Goal: Information Seeking & Learning: Find contact information

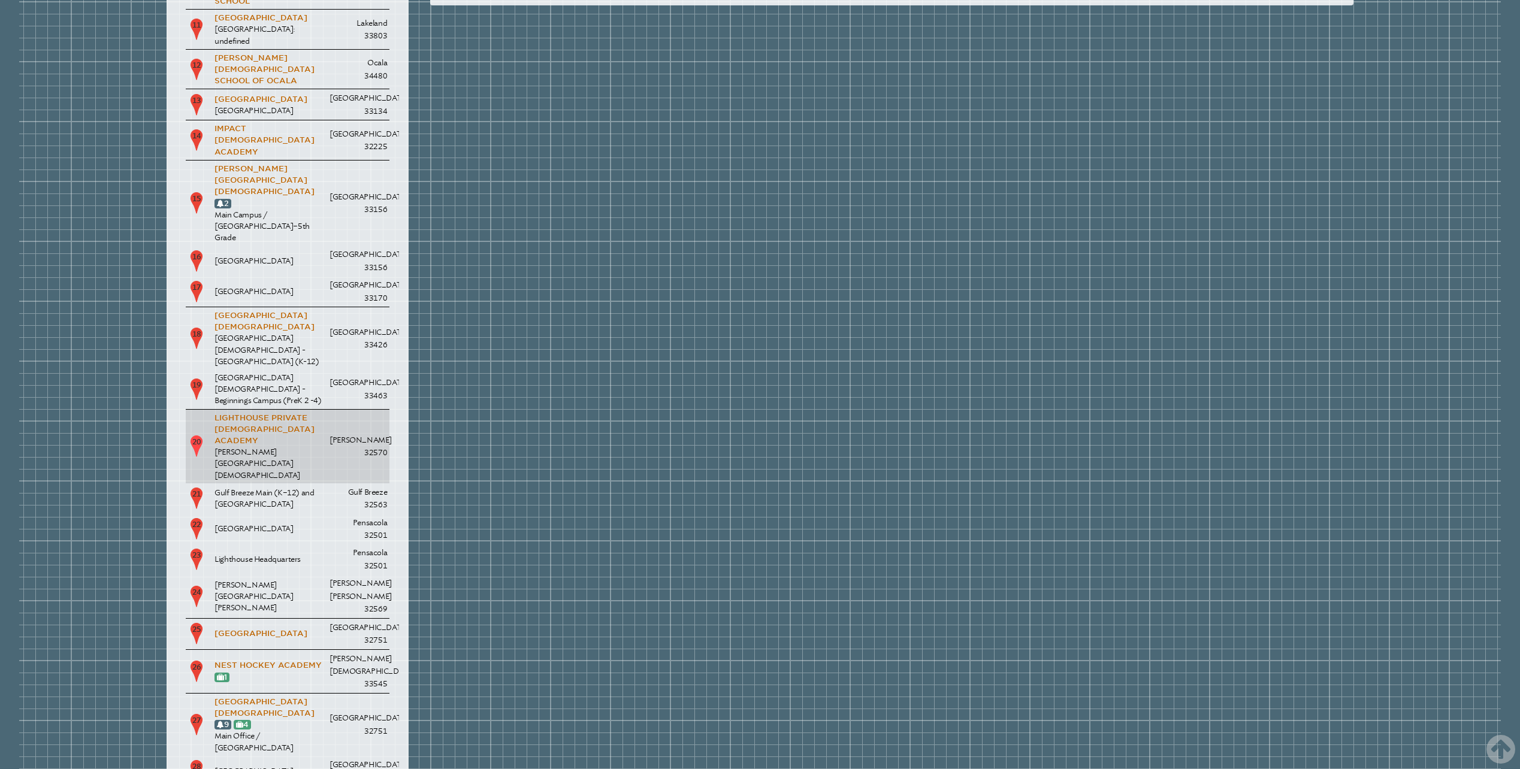
scroll to position [2156, 0]
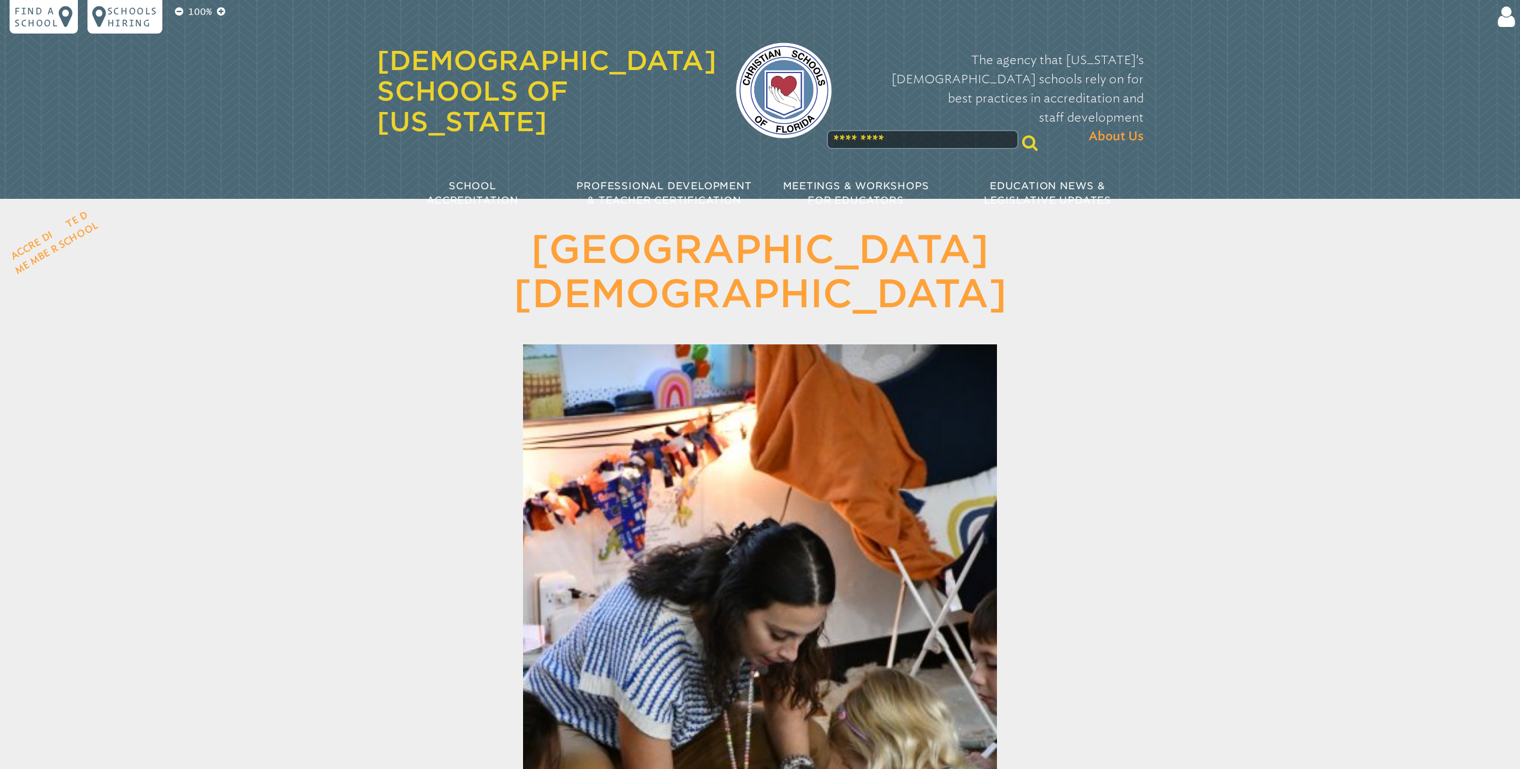
scroll to position [2203, 0]
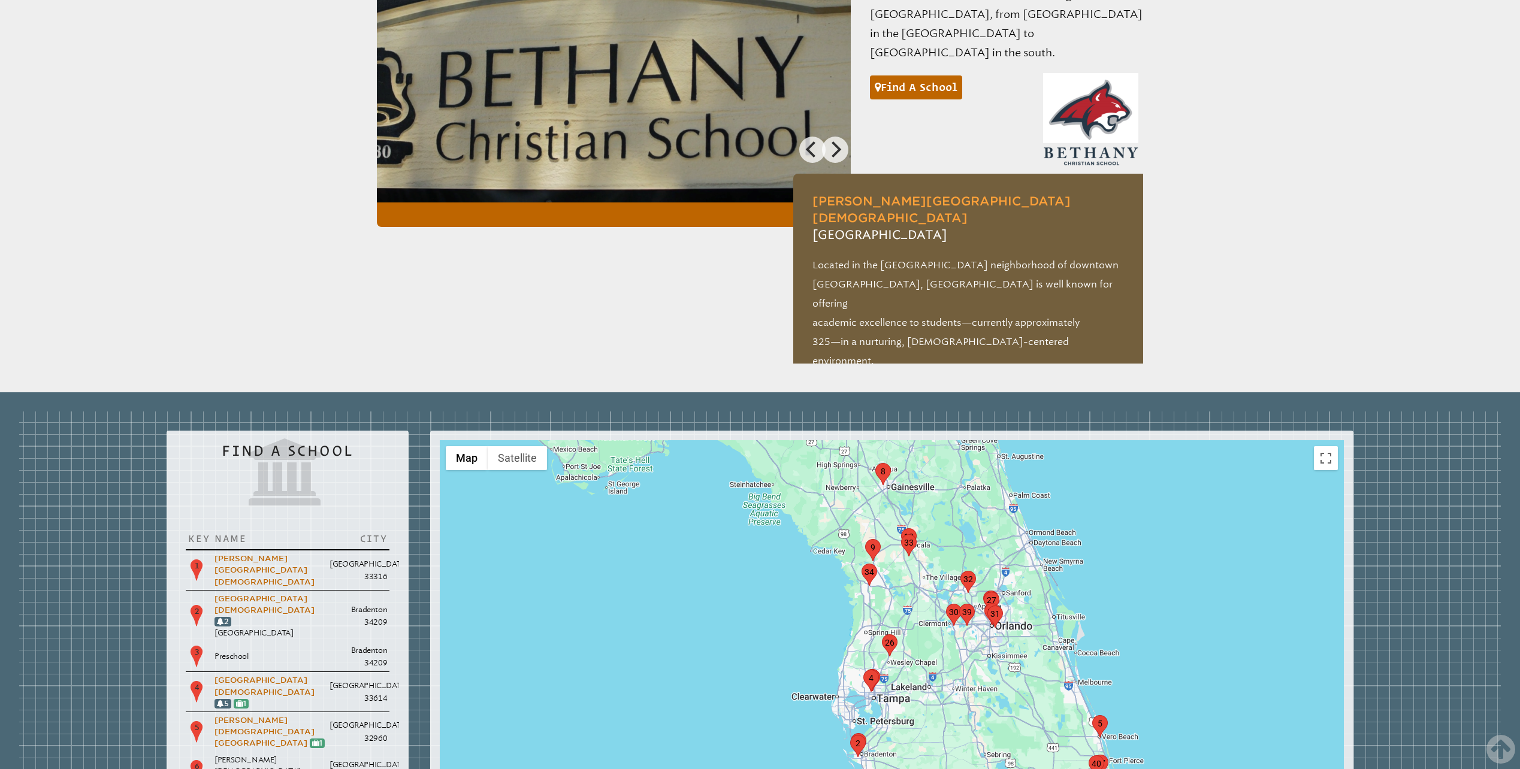
scroll to position [1258, 0]
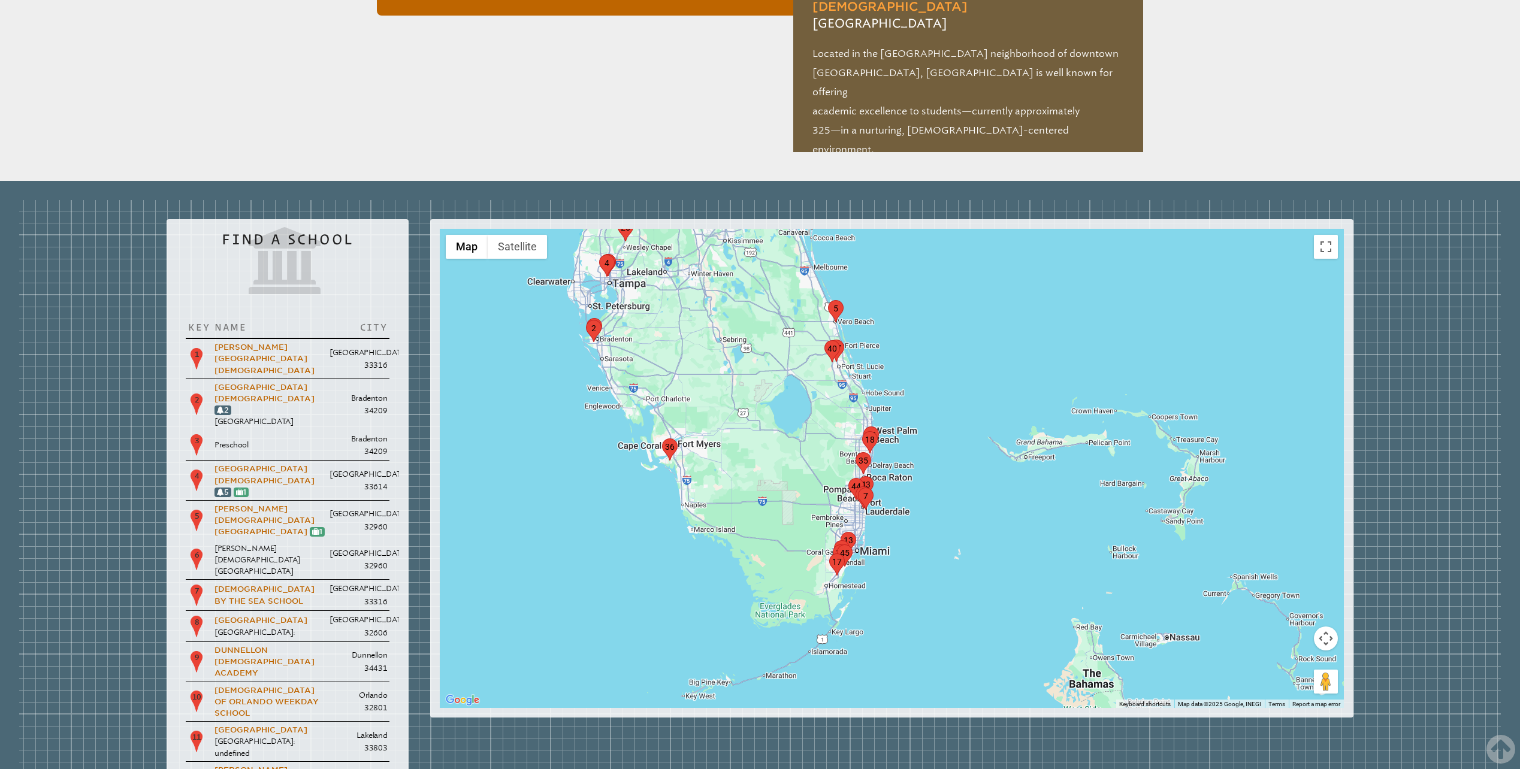
drag, startPoint x: 1063, startPoint y: 488, endPoint x: 815, endPoint y: 301, distance: 310.2
click at [815, 301] on div at bounding box center [892, 468] width 904 height 479
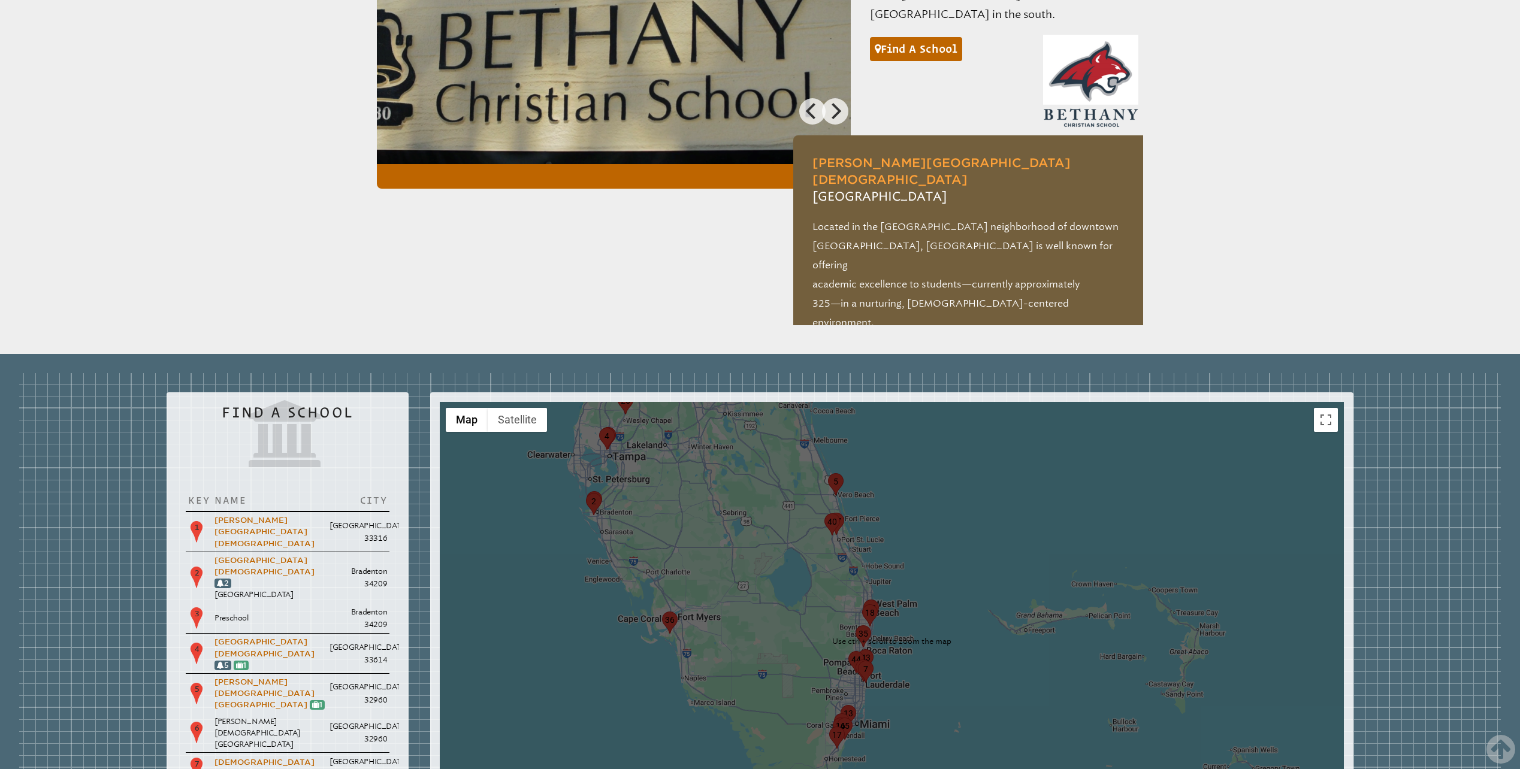
scroll to position [1078, 0]
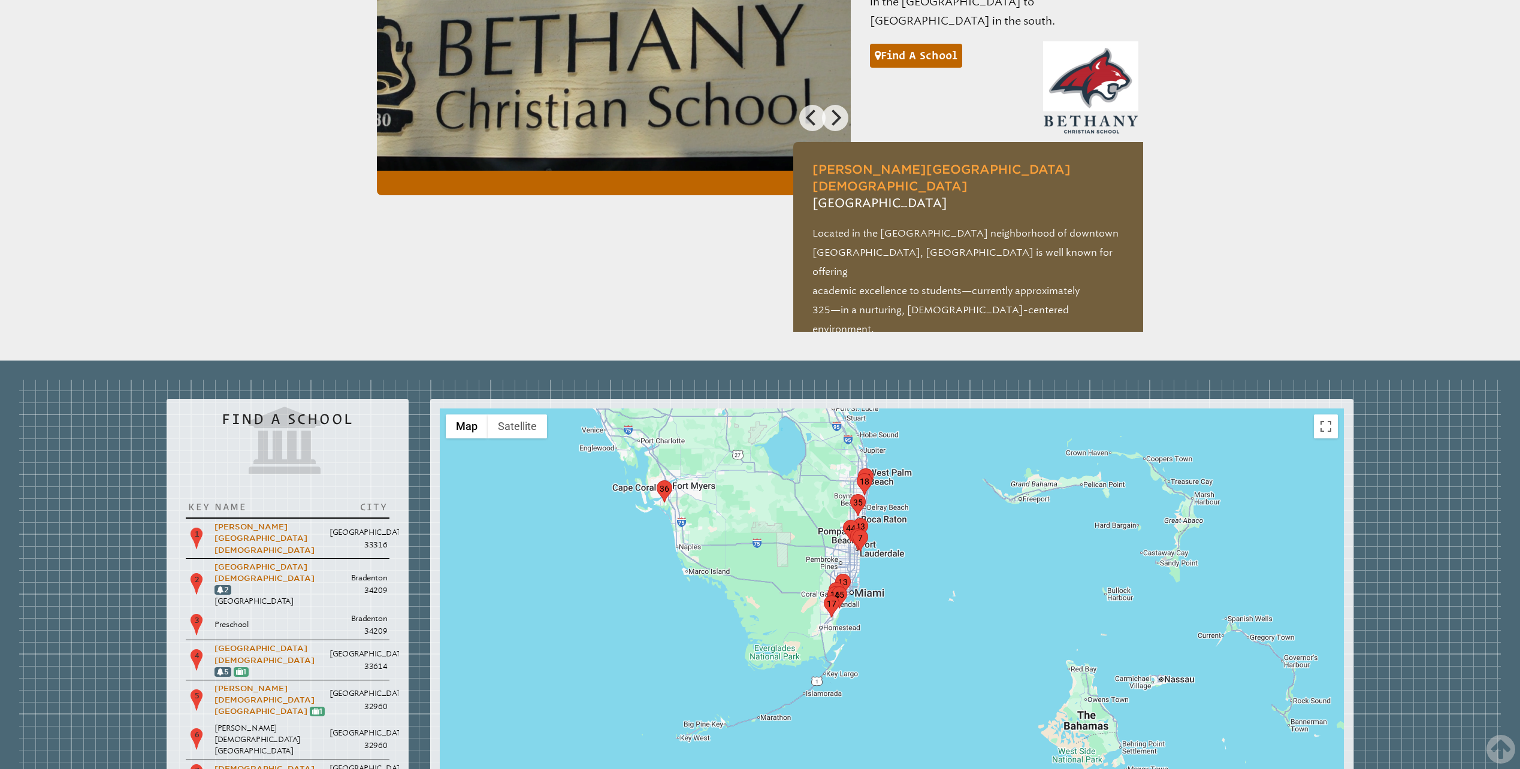
drag, startPoint x: 787, startPoint y: 465, endPoint x: 779, endPoint y: 293, distance: 172.7
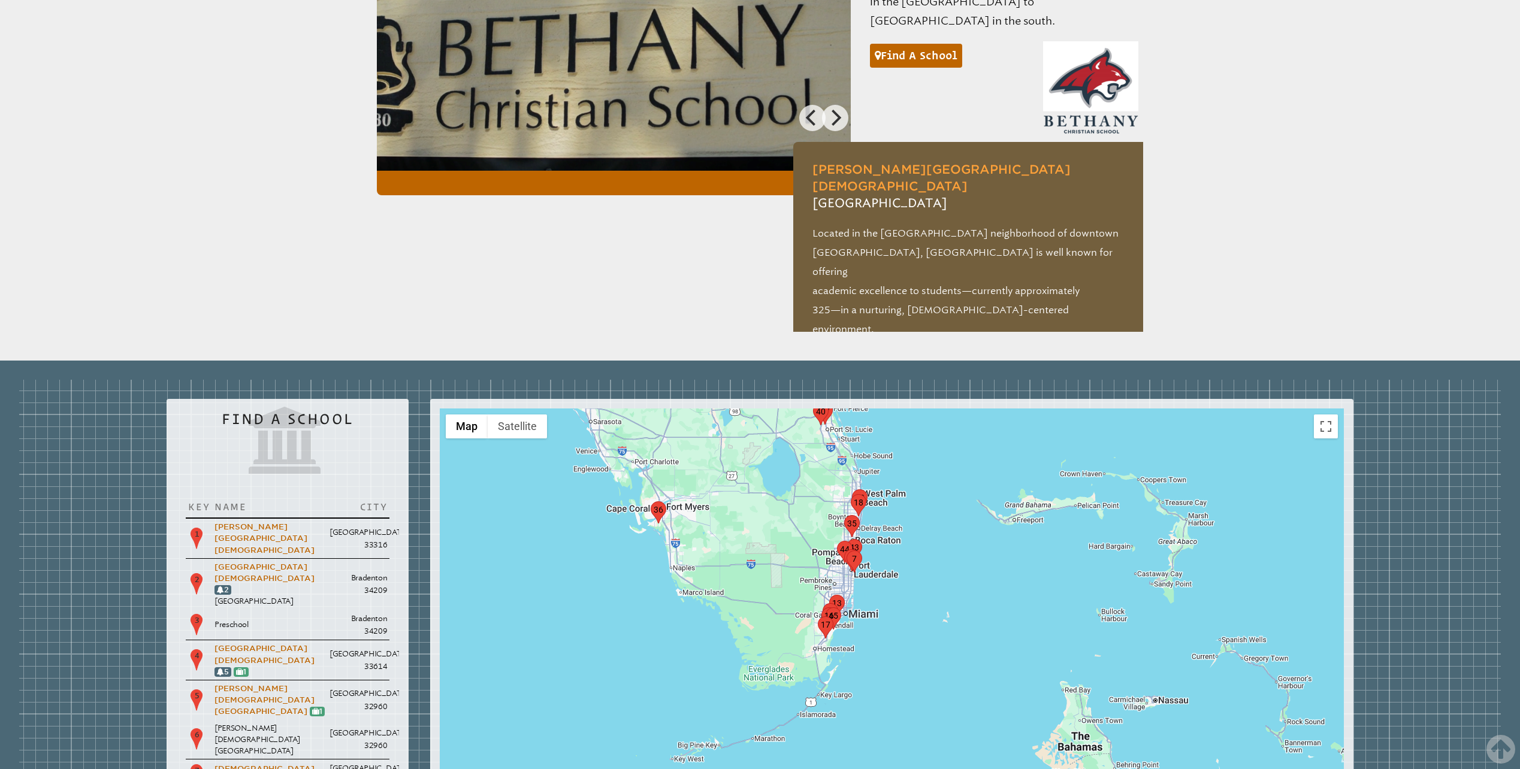
drag, startPoint x: 820, startPoint y: 425, endPoint x: 825, endPoint y: 480, distance: 55.4
click at [816, 500] on div at bounding box center [892, 648] width 904 height 479
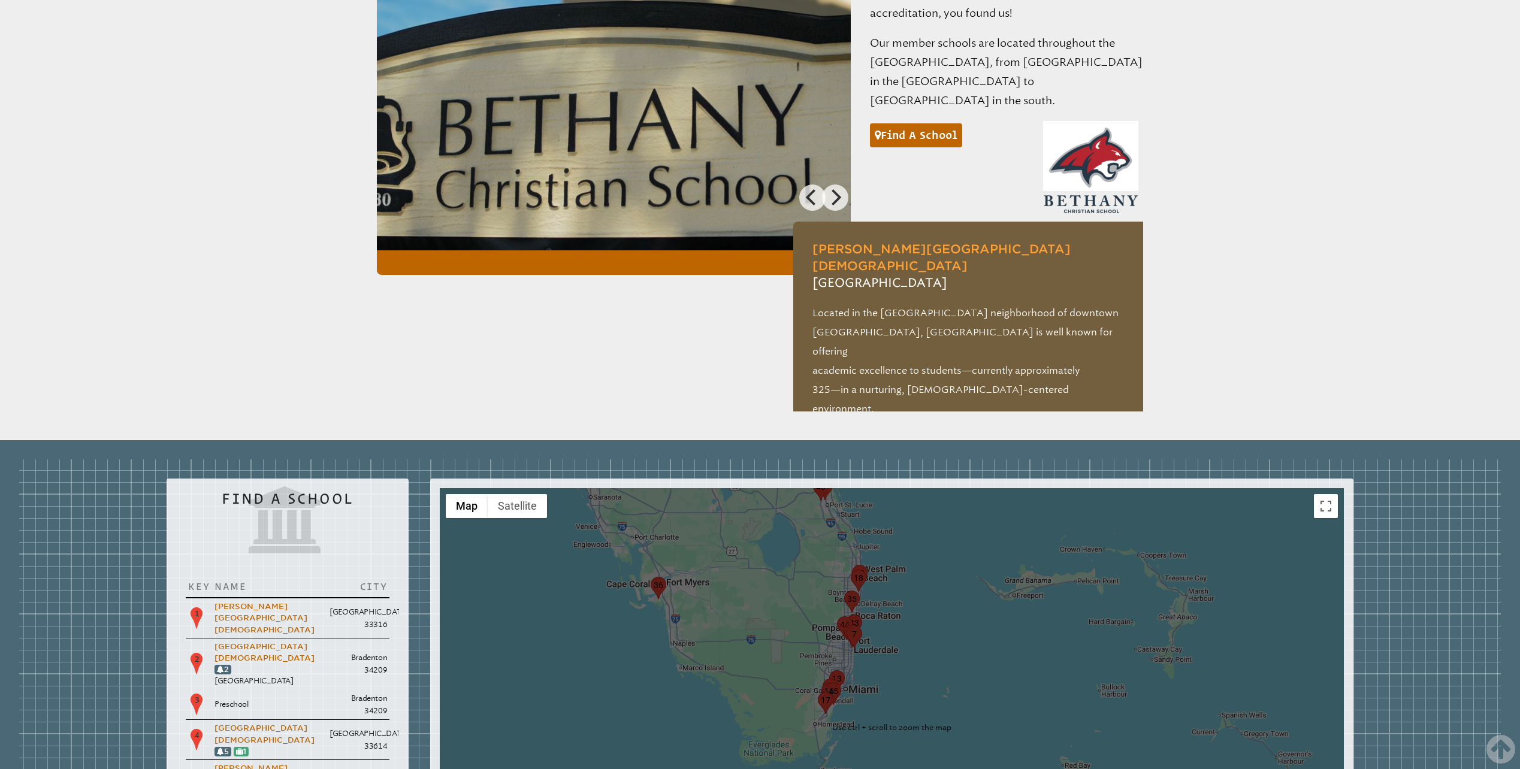
scroll to position [1018, 0]
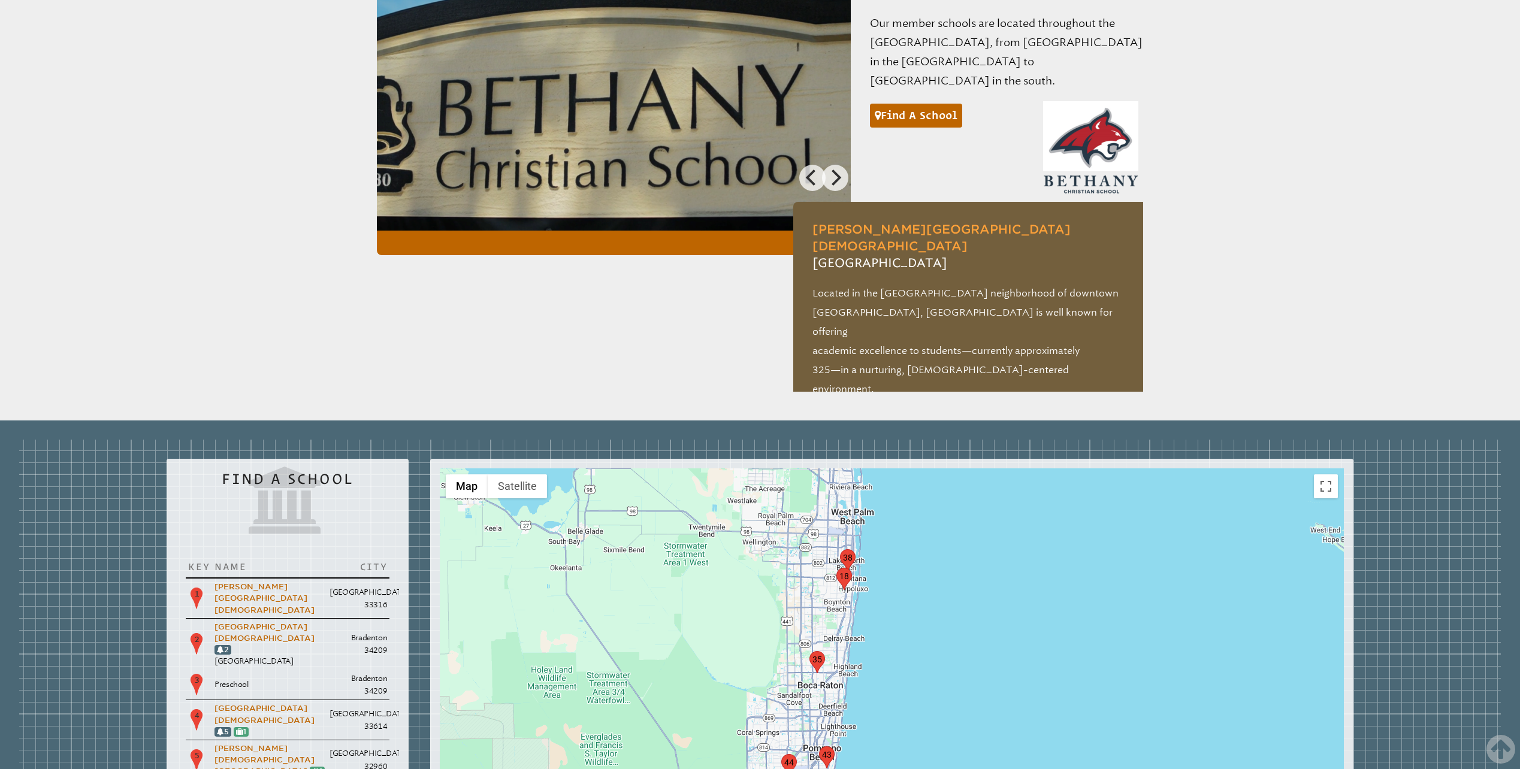
drag, startPoint x: 859, startPoint y: 475, endPoint x: 850, endPoint y: 504, distance: 30.7
click at [852, 566] on div at bounding box center [892, 707] width 904 height 479
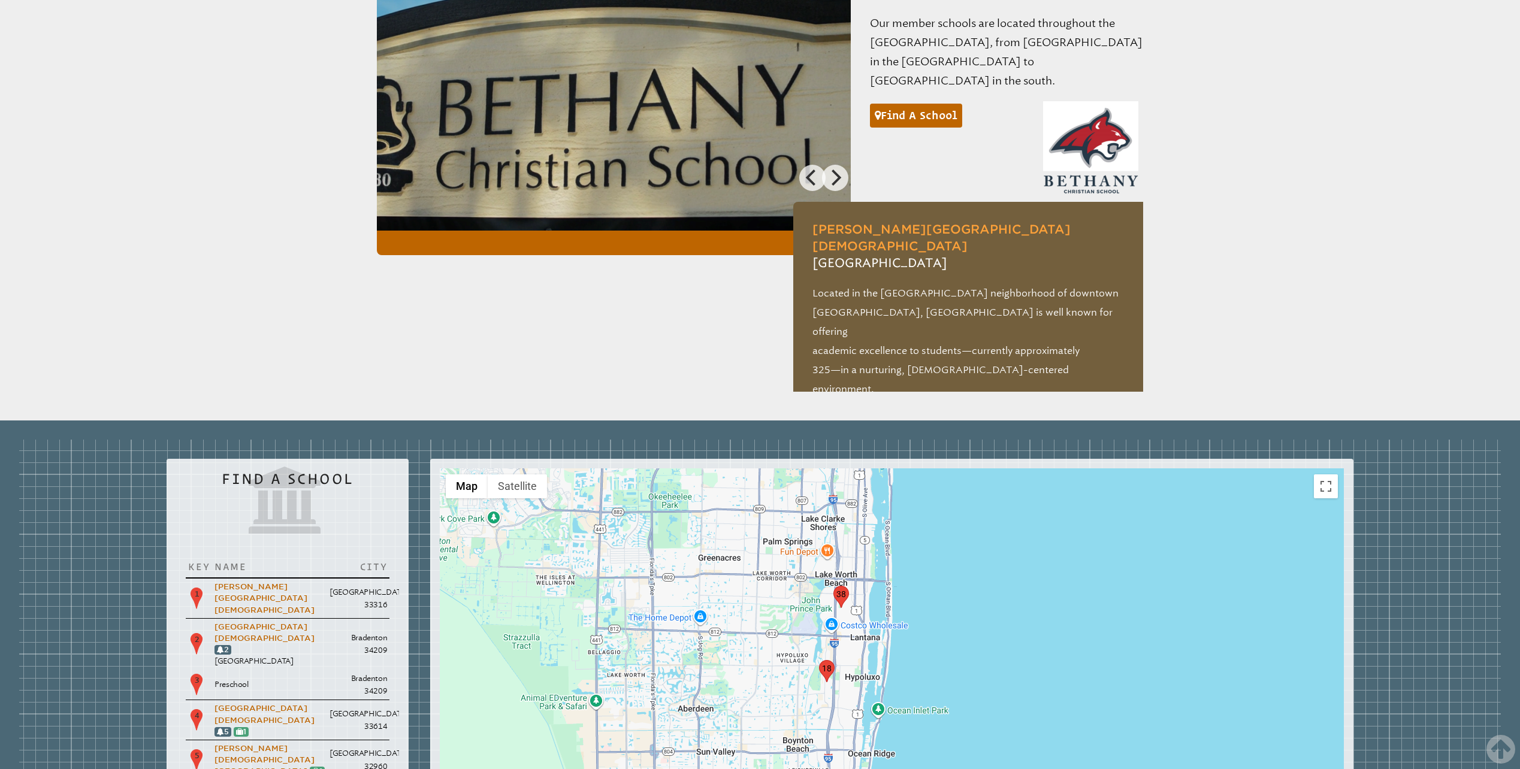
click at [826, 660] on img "marker18" at bounding box center [827, 671] width 16 height 22
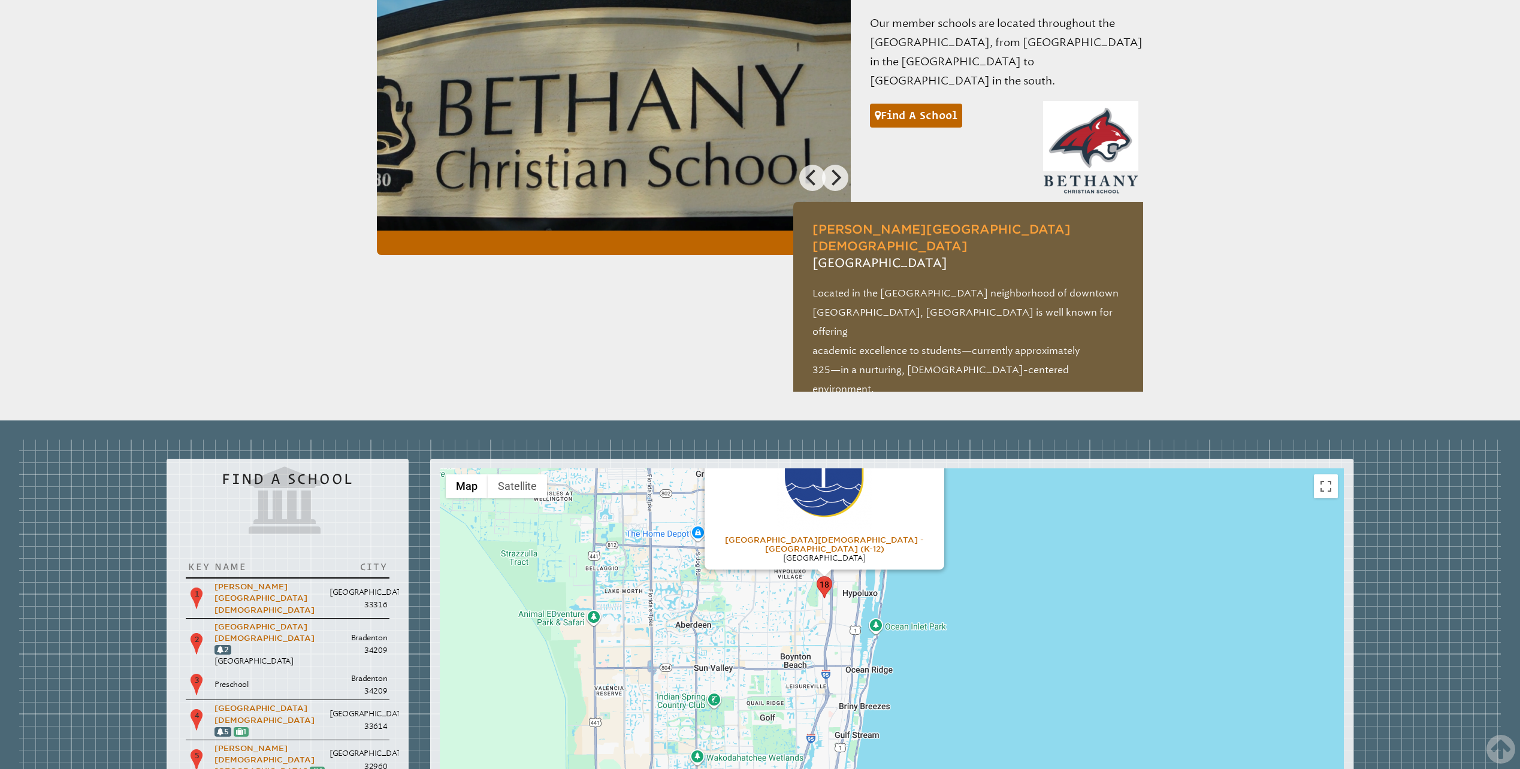
drag, startPoint x: 979, startPoint y: 651, endPoint x: 976, endPoint y: 501, distance: 149.2
click at [976, 501] on div "[GEOGRAPHIC_DATA][DEMOGRAPHIC_DATA] - [GEOGRAPHIC_DATA] (K-12) [GEOGRAPHIC_DATA]" at bounding box center [892, 707] width 904 height 479
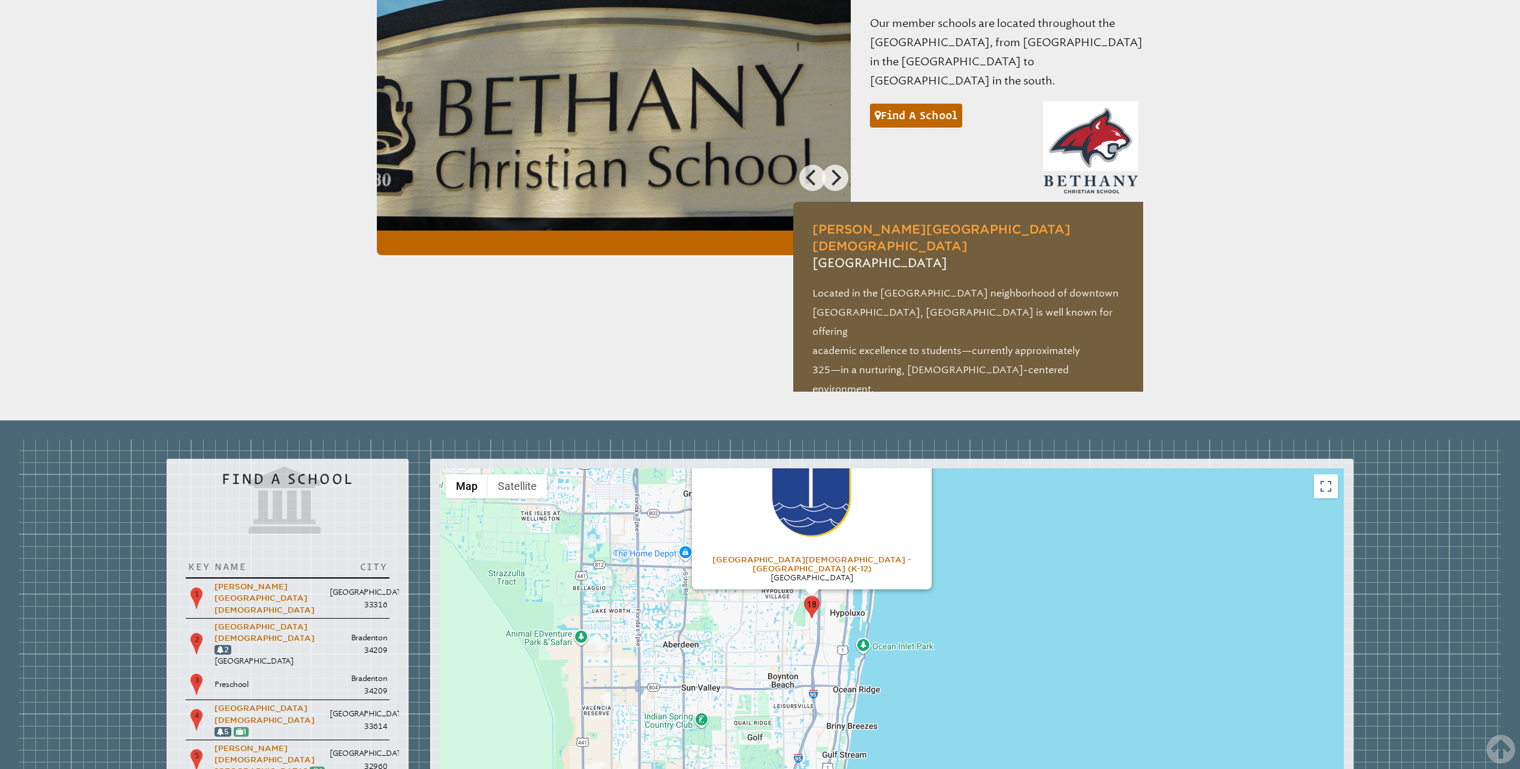
drag, startPoint x: 803, startPoint y: 545, endPoint x: 785, endPoint y: 553, distance: 20.4
click at [787, 571] on div "[GEOGRAPHIC_DATA][DEMOGRAPHIC_DATA] - [GEOGRAPHIC_DATA] (K-12) [GEOGRAPHIC_DATA]" at bounding box center [892, 707] width 904 height 479
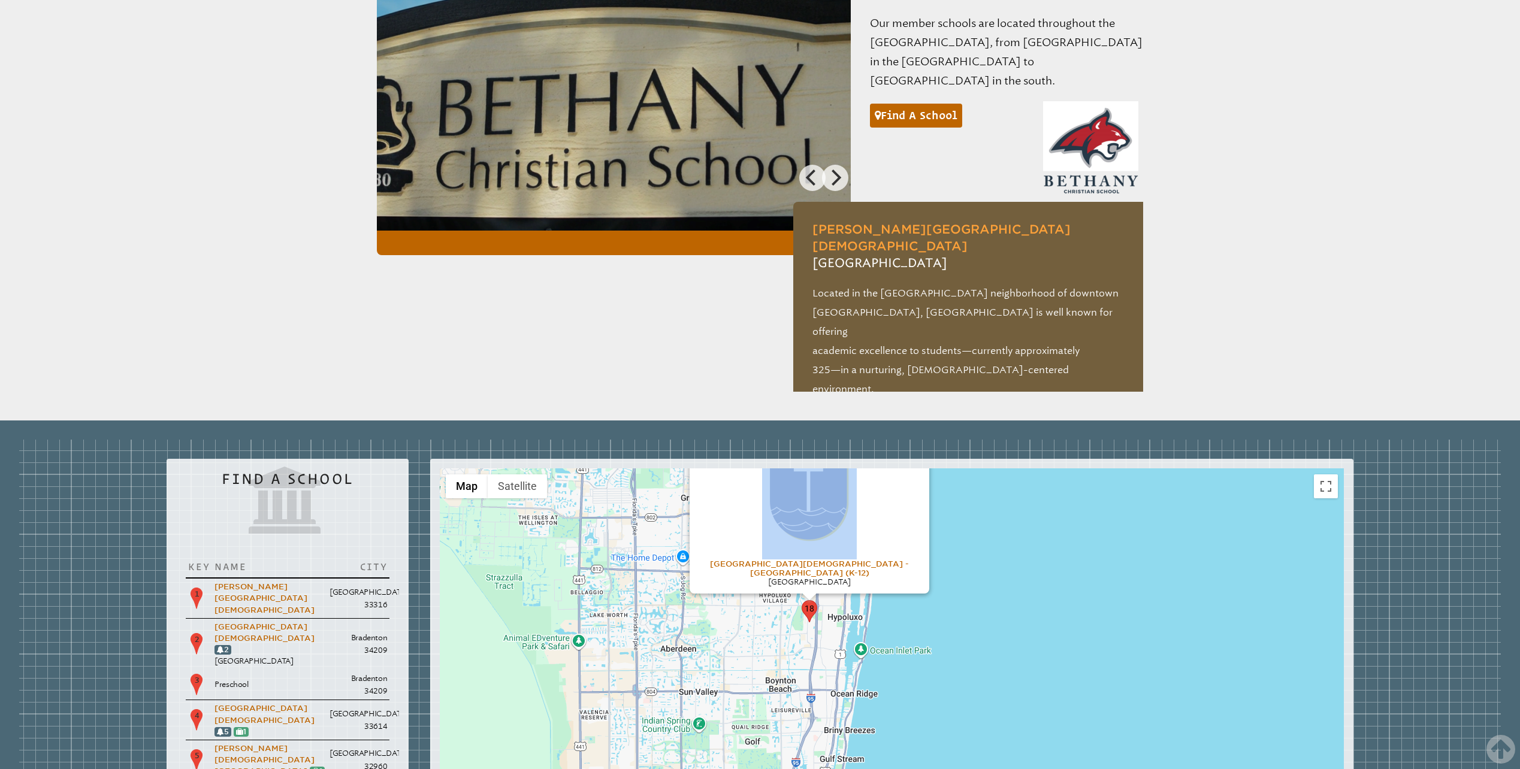
drag, startPoint x: 859, startPoint y: 468, endPoint x: 834, endPoint y: 596, distance: 130.5
click at [834, 596] on div "[GEOGRAPHIC_DATA][DEMOGRAPHIC_DATA] - [GEOGRAPHIC_DATA] (K-12) [GEOGRAPHIC_DATA]" at bounding box center [892, 707] width 904 height 479
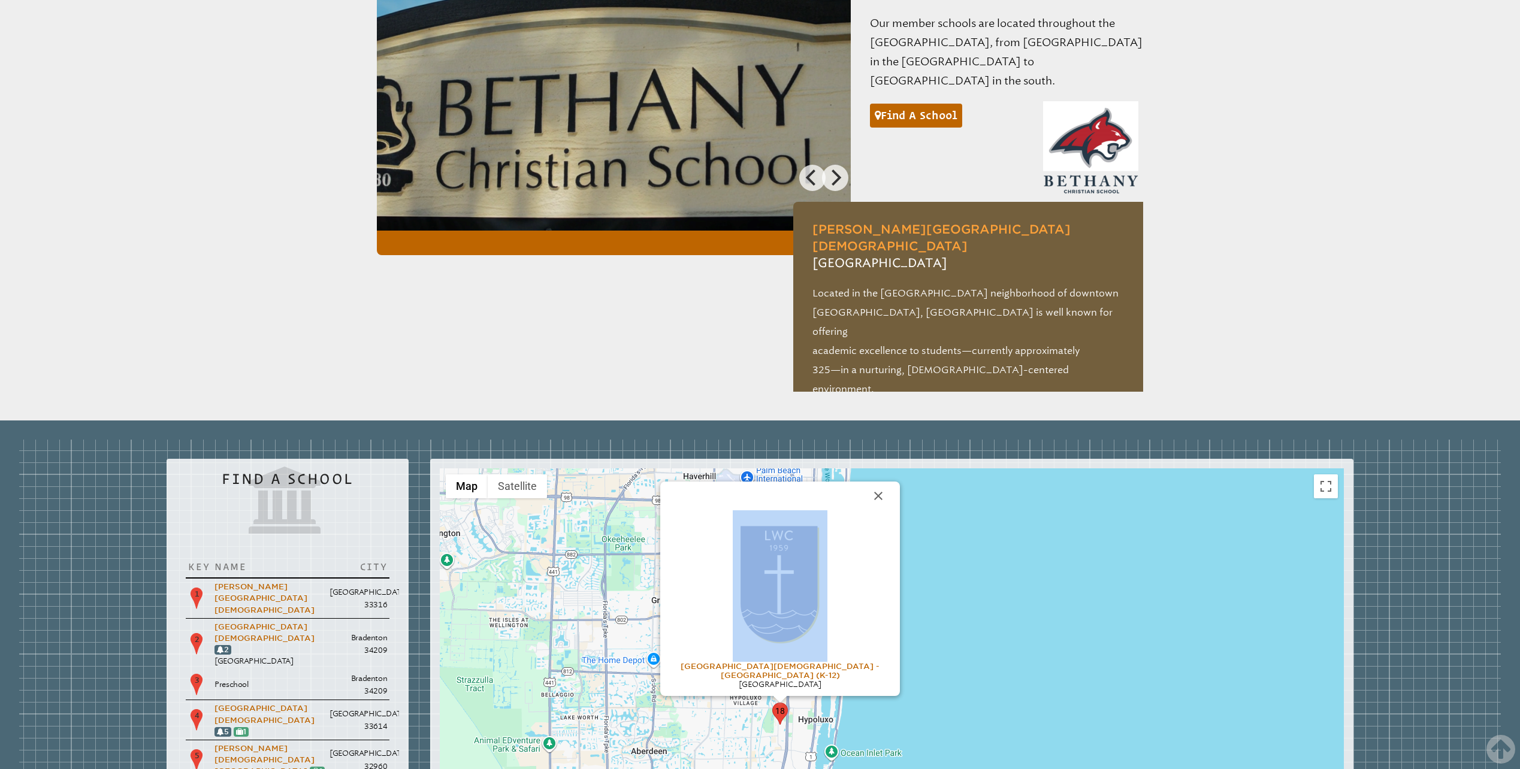
drag, startPoint x: 834, startPoint y: 596, endPoint x: 793, endPoint y: 603, distance: 42.4
click at [776, 697] on div "[GEOGRAPHIC_DATA][DEMOGRAPHIC_DATA] - [GEOGRAPHIC_DATA] (K-12) [GEOGRAPHIC_DATA]" at bounding box center [892, 707] width 904 height 479
click at [873, 485] on button "Close" at bounding box center [877, 499] width 29 height 29
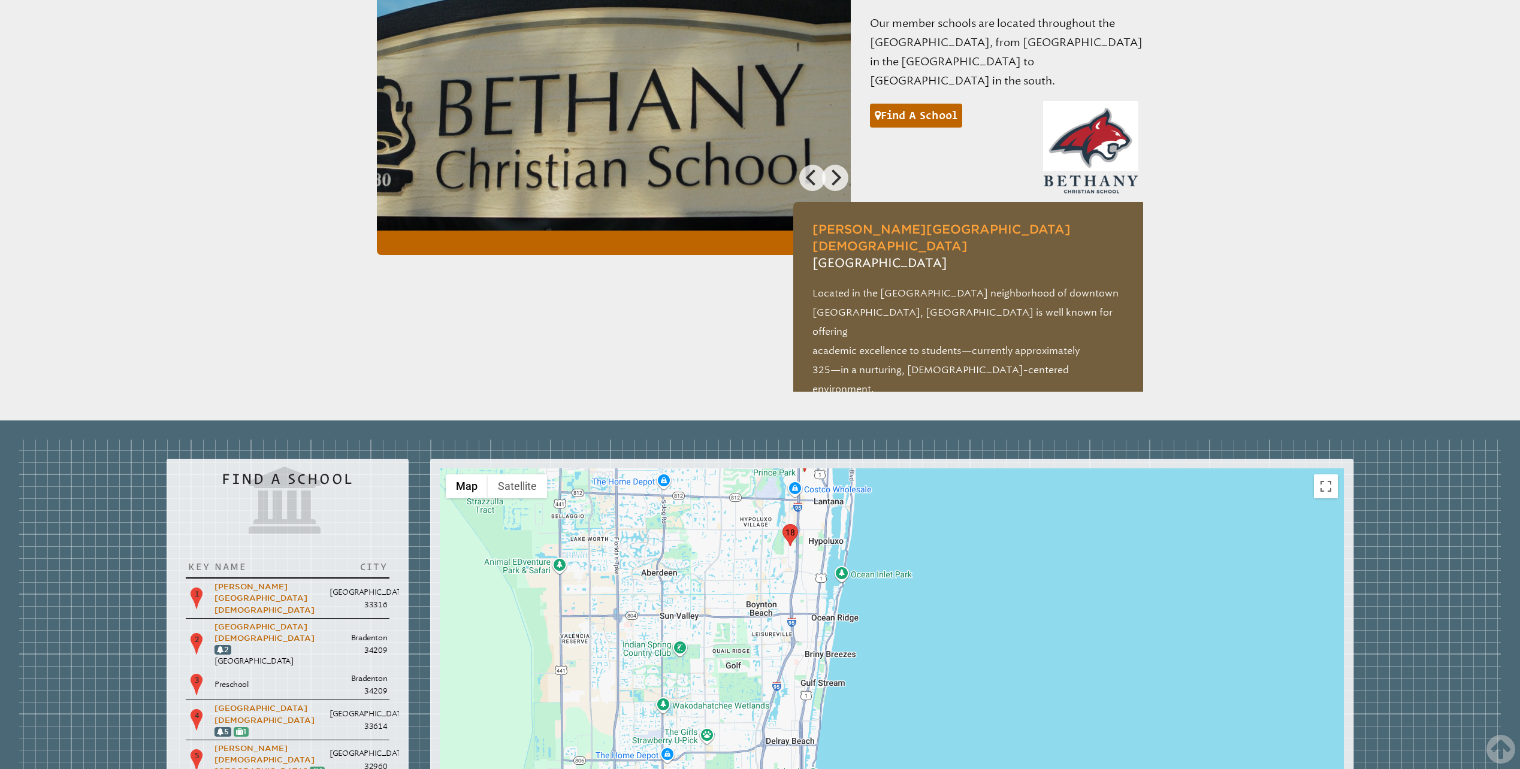
drag, startPoint x: 800, startPoint y: 667, endPoint x: 809, endPoint y: 476, distance: 191.9
click at [809, 476] on div at bounding box center [892, 707] width 904 height 479
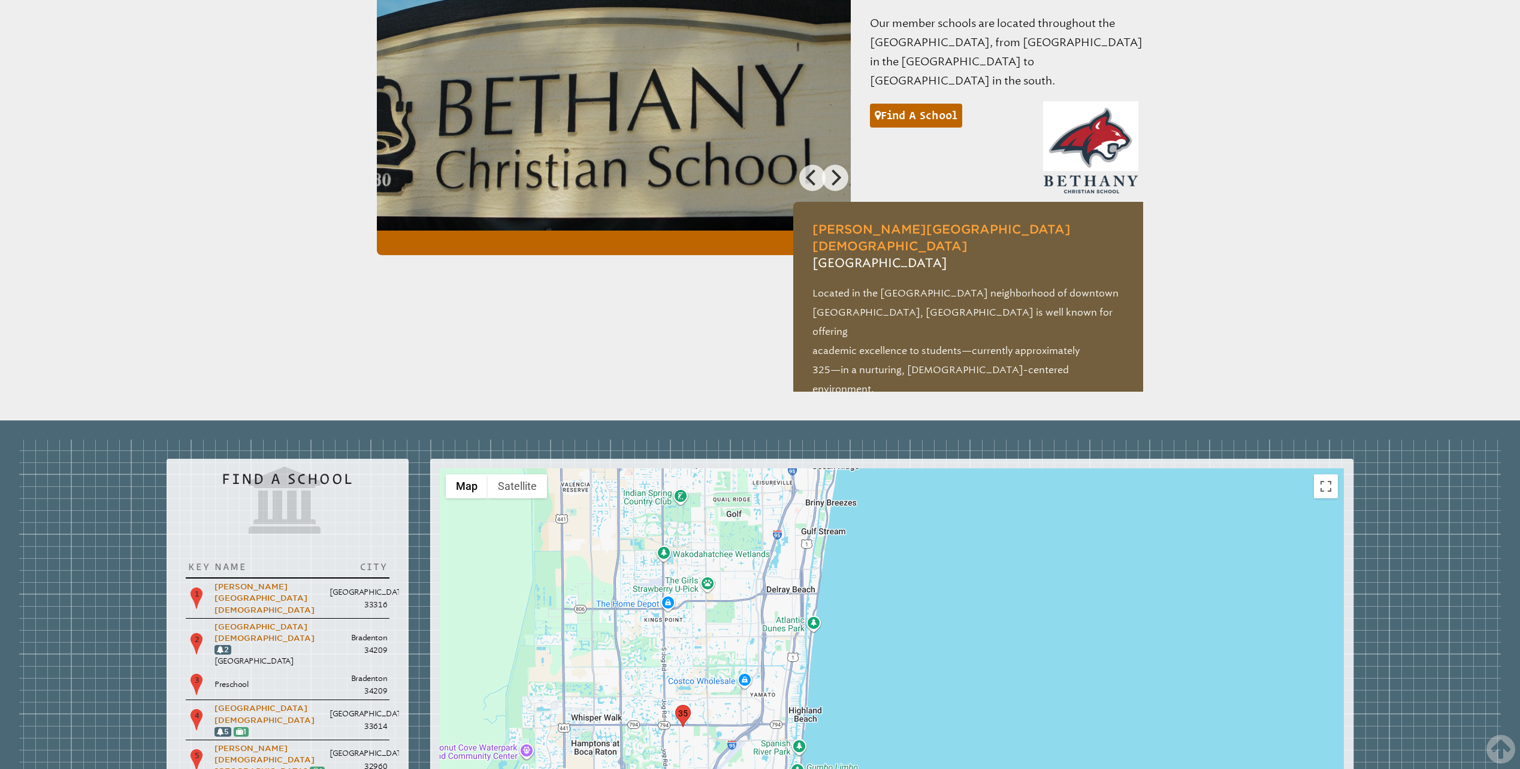
drag, startPoint x: 799, startPoint y: 561, endPoint x: 803, endPoint y: 417, distance: 144.4
click at [803, 468] on div at bounding box center [892, 707] width 904 height 479
click at [682, 703] on img "marker35" at bounding box center [683, 714] width 16 height 22
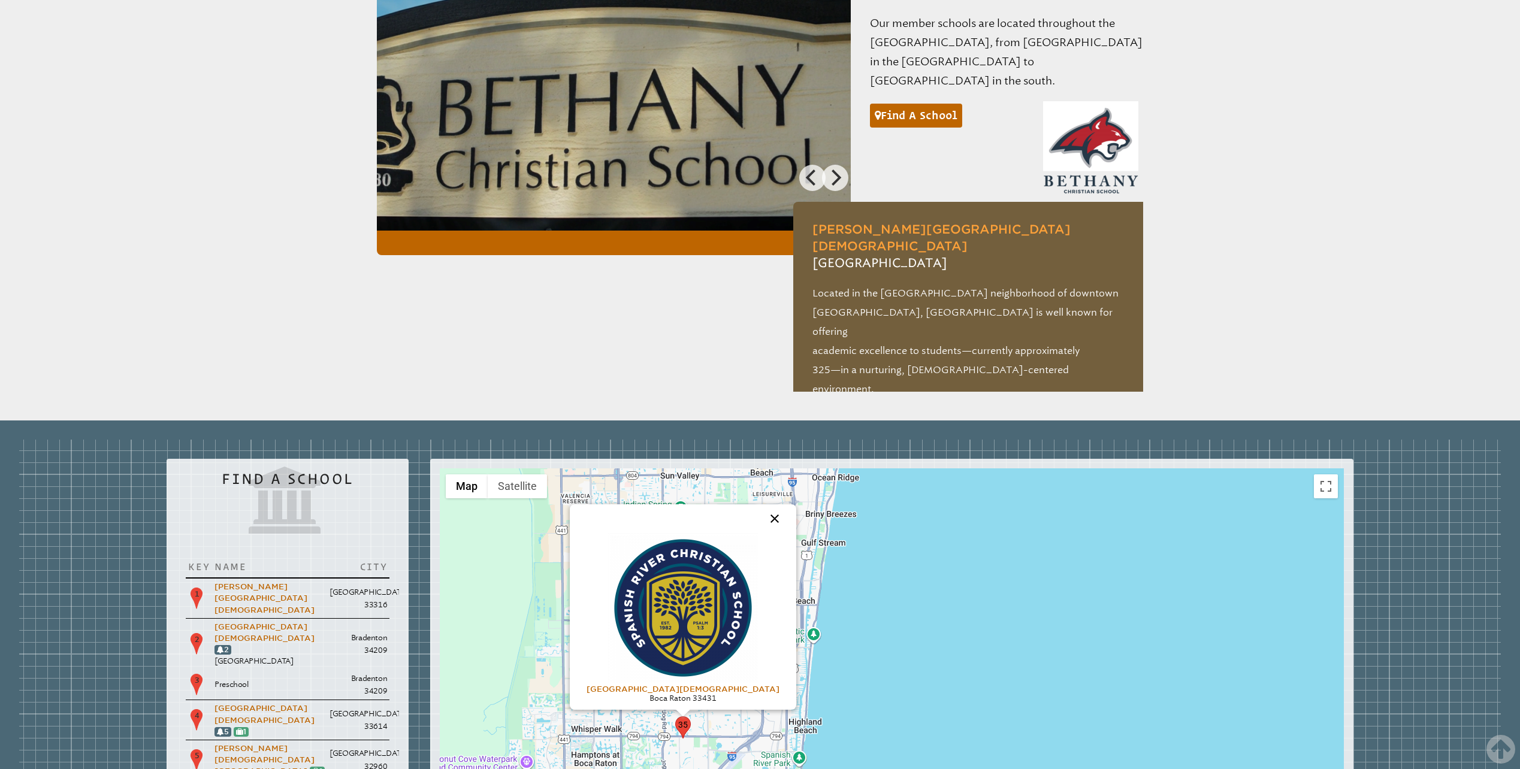
click at [760, 504] on button "Close" at bounding box center [774, 518] width 29 height 29
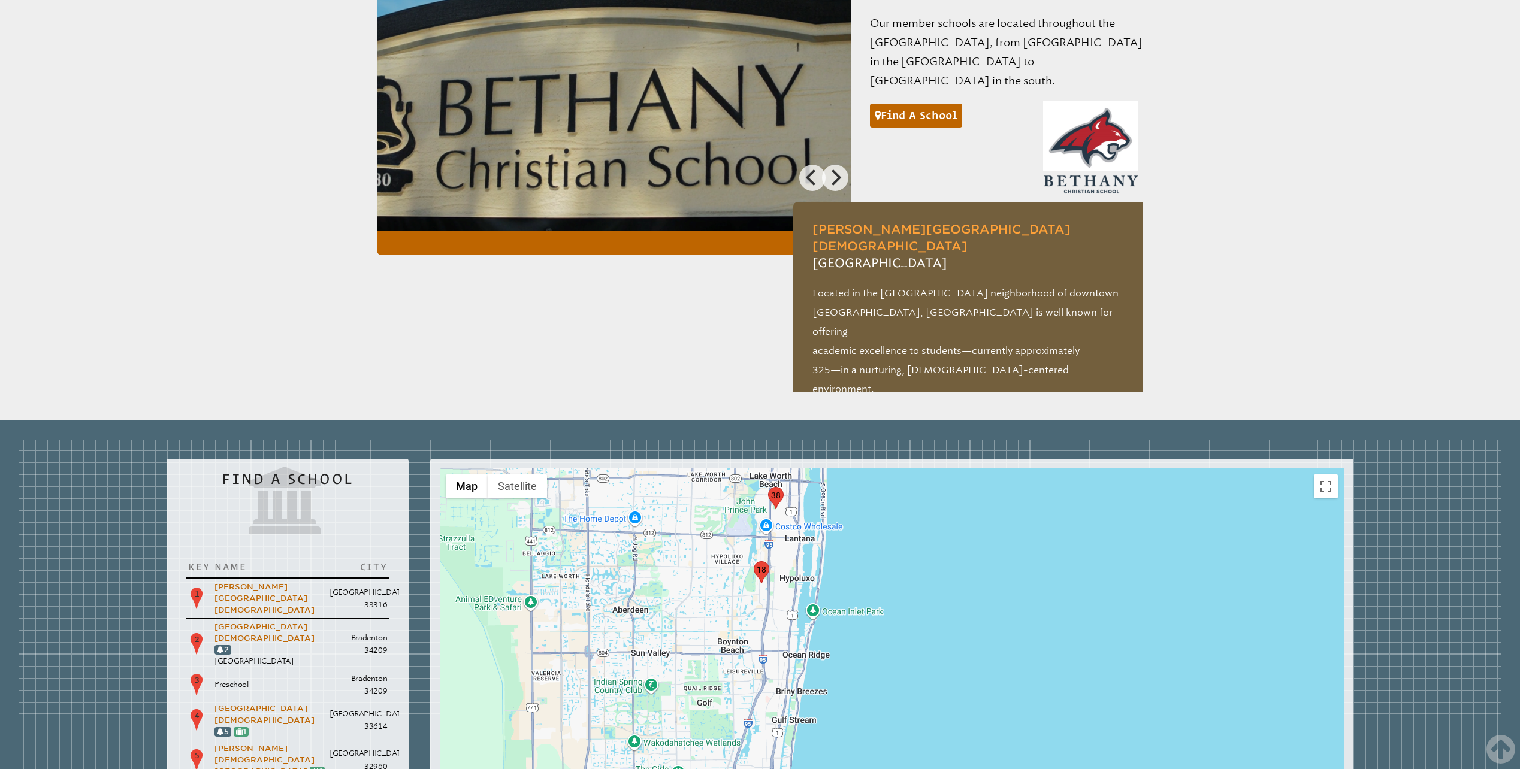
drag, startPoint x: 775, startPoint y: 483, endPoint x: 744, endPoint y: 627, distance: 147.7
click at [746, 657] on div at bounding box center [892, 707] width 904 height 479
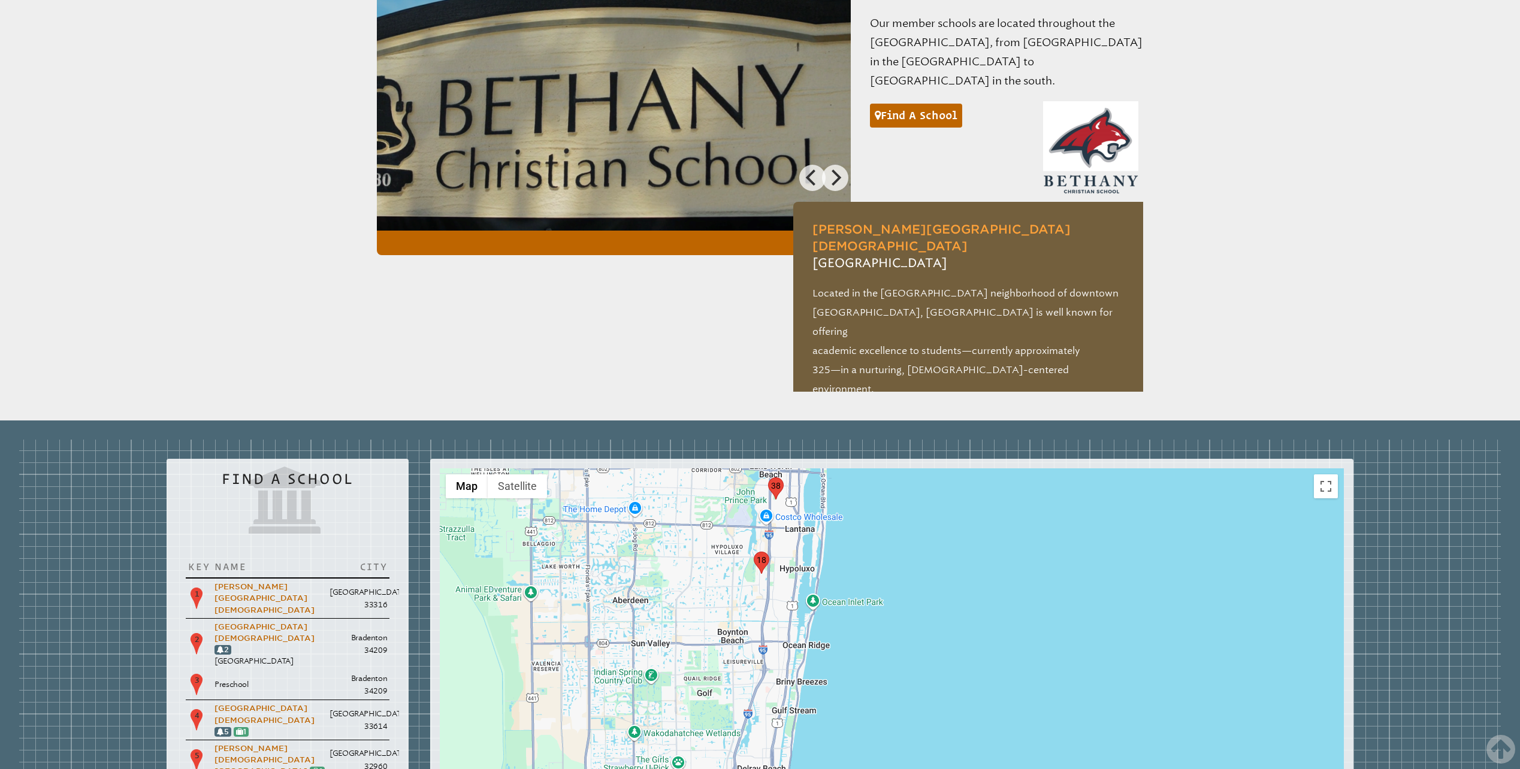
click at [764, 552] on img "marker18" at bounding box center [762, 563] width 16 height 22
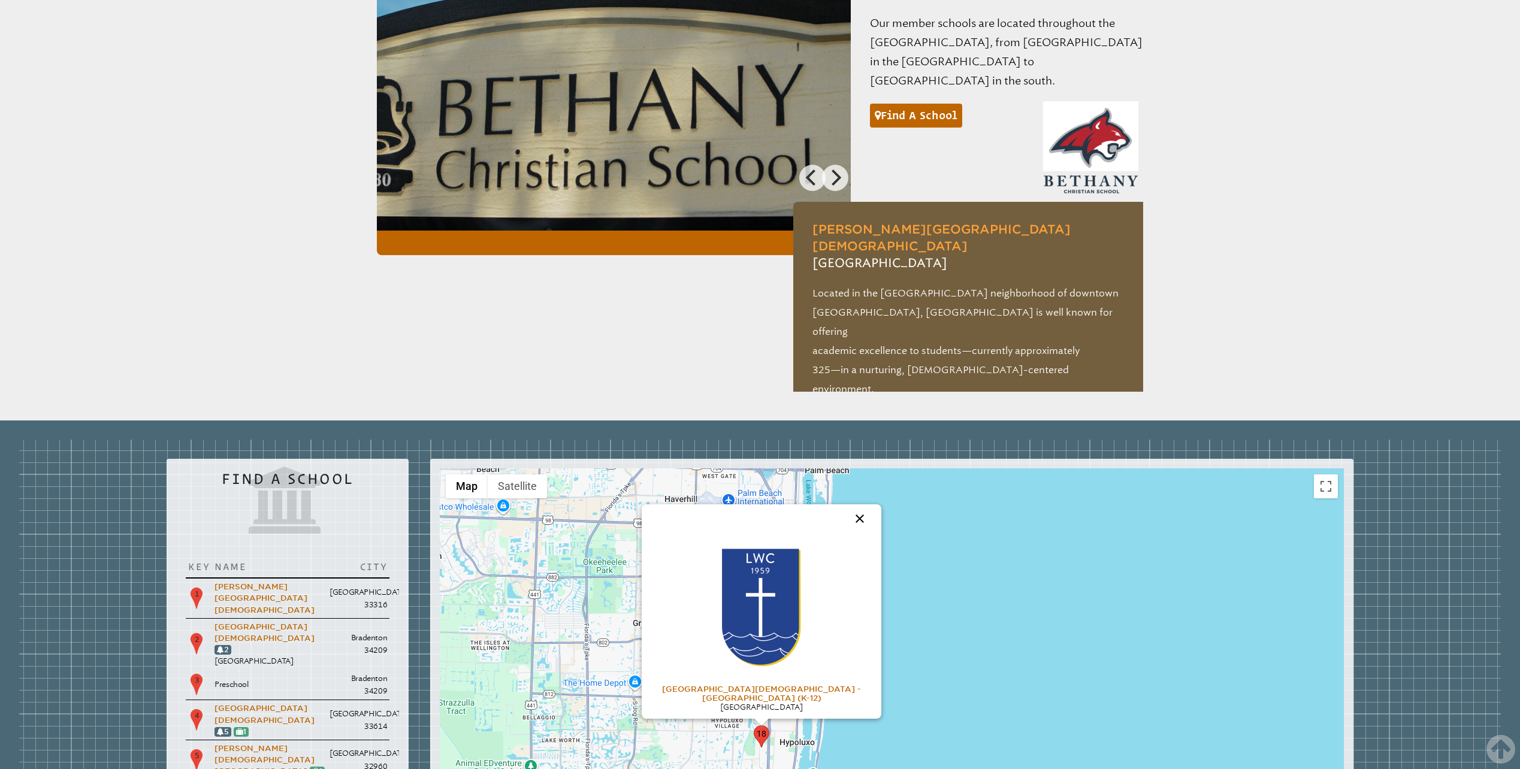
click at [862, 504] on button "Close" at bounding box center [859, 518] width 29 height 29
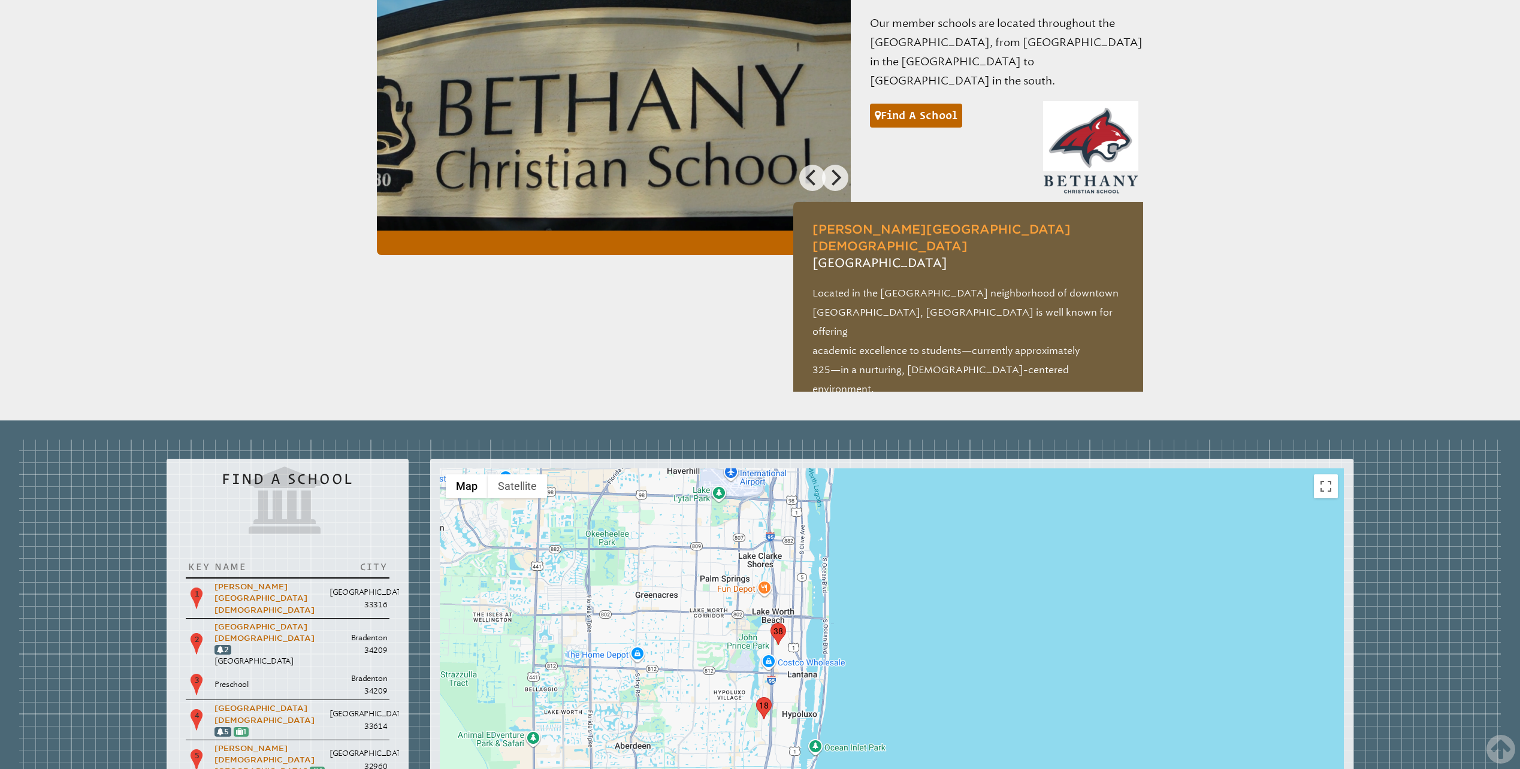
drag, startPoint x: 731, startPoint y: 599, endPoint x: 733, endPoint y: 566, distance: 33.0
click at [733, 566] on div at bounding box center [892, 707] width 904 height 479
click at [775, 619] on img "marker38" at bounding box center [778, 630] width 16 height 22
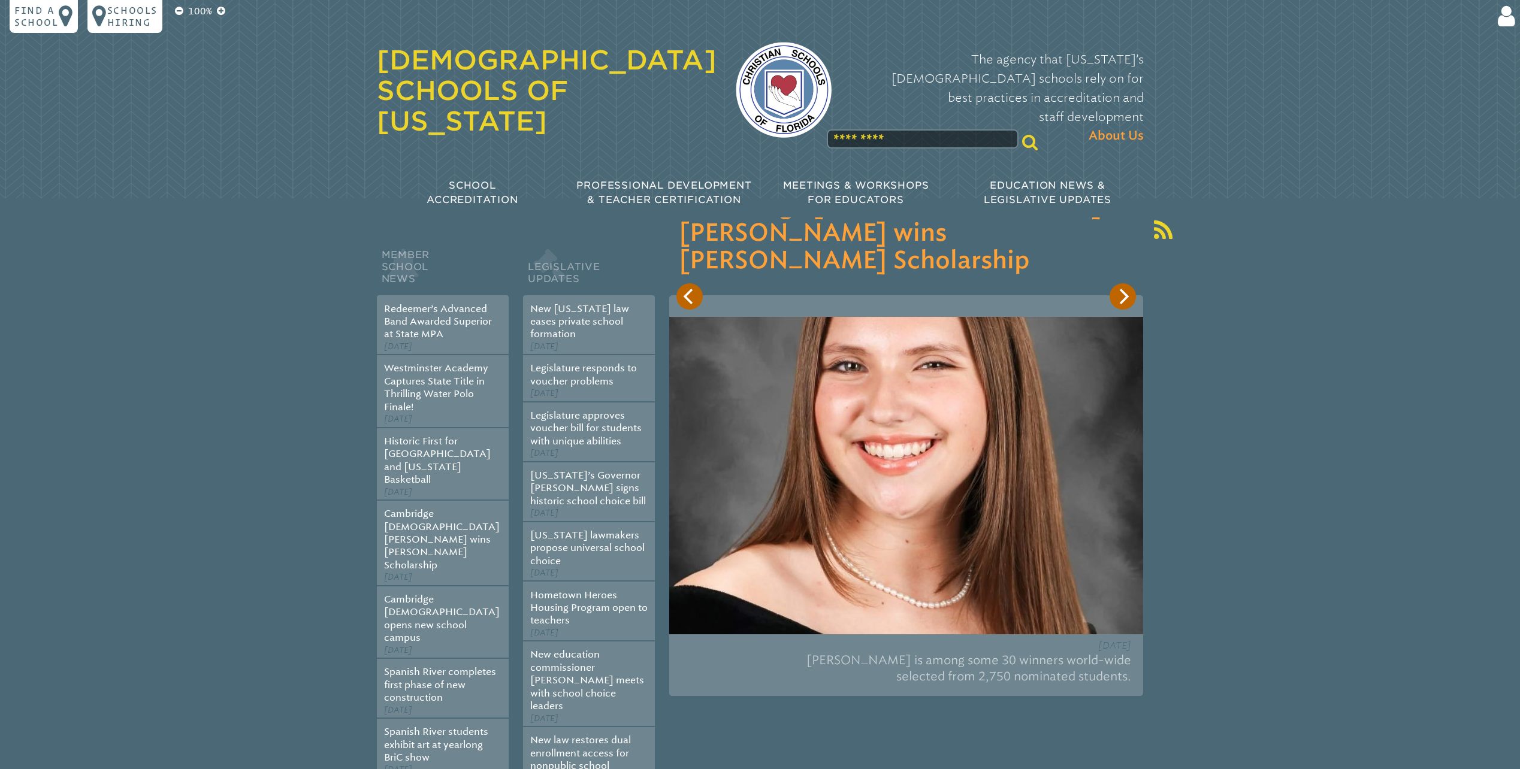
scroll to position [0, 0]
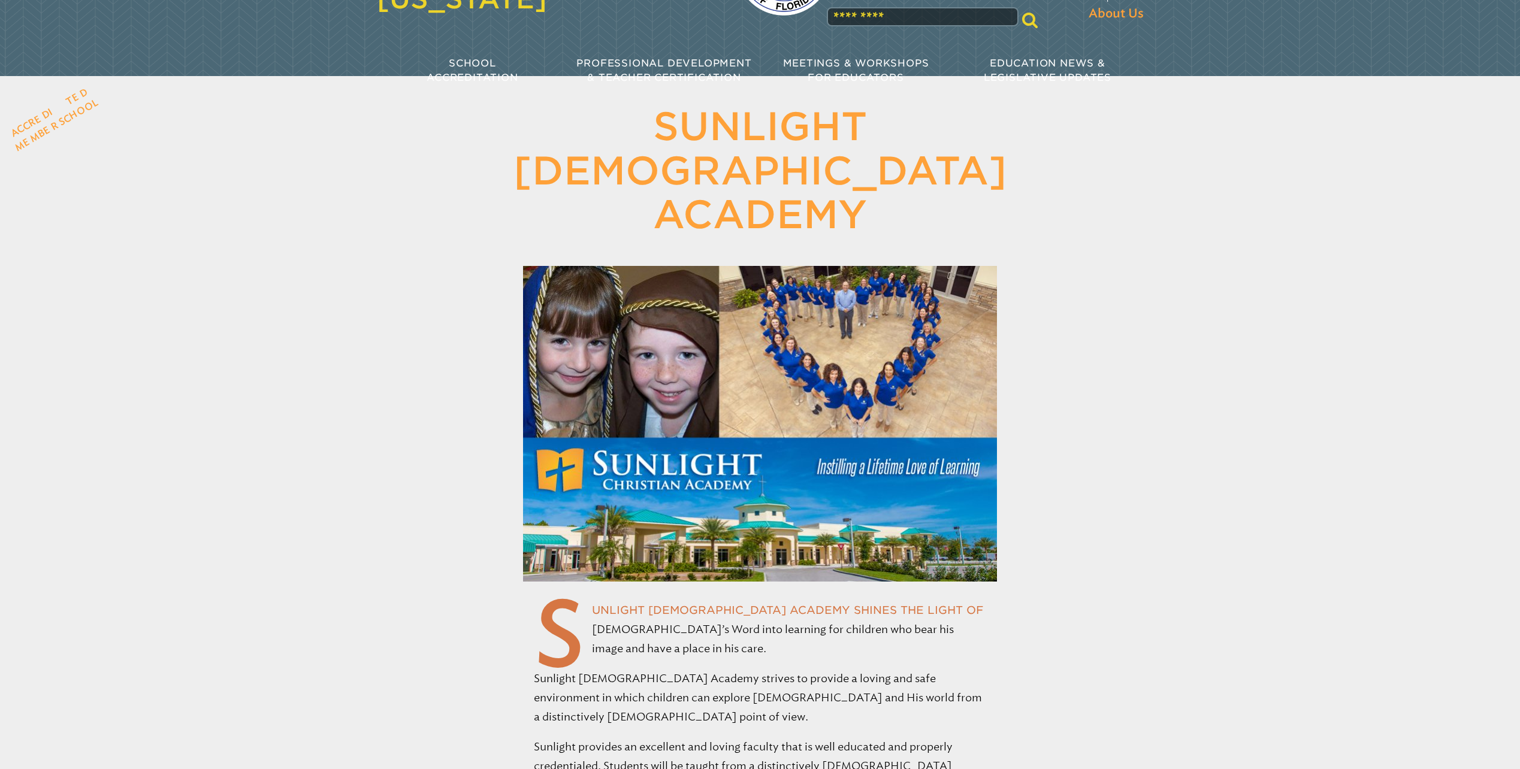
scroll to position [120, 0]
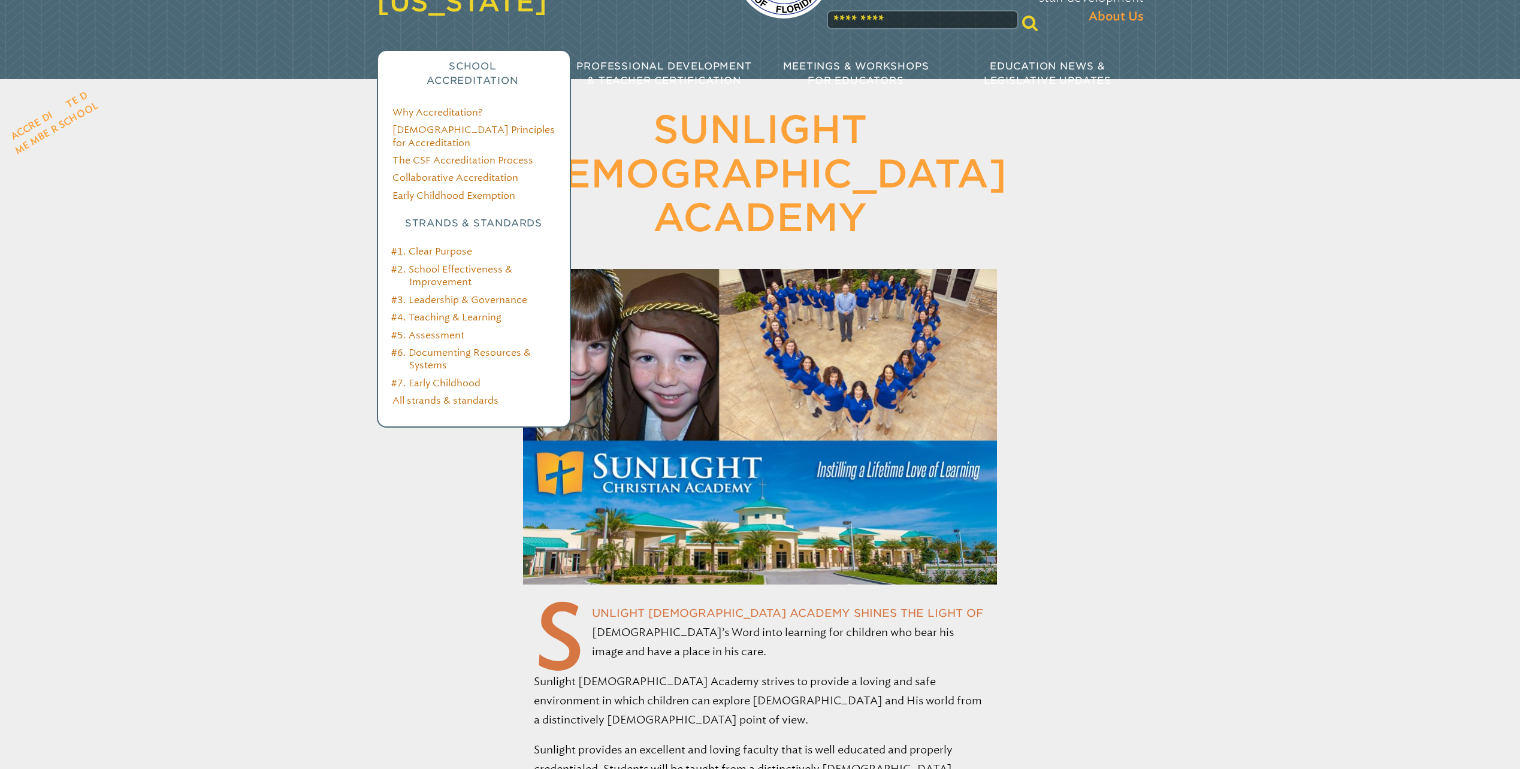
click at [485, 61] on span "School Accreditation" at bounding box center [472, 74] width 91 height 26
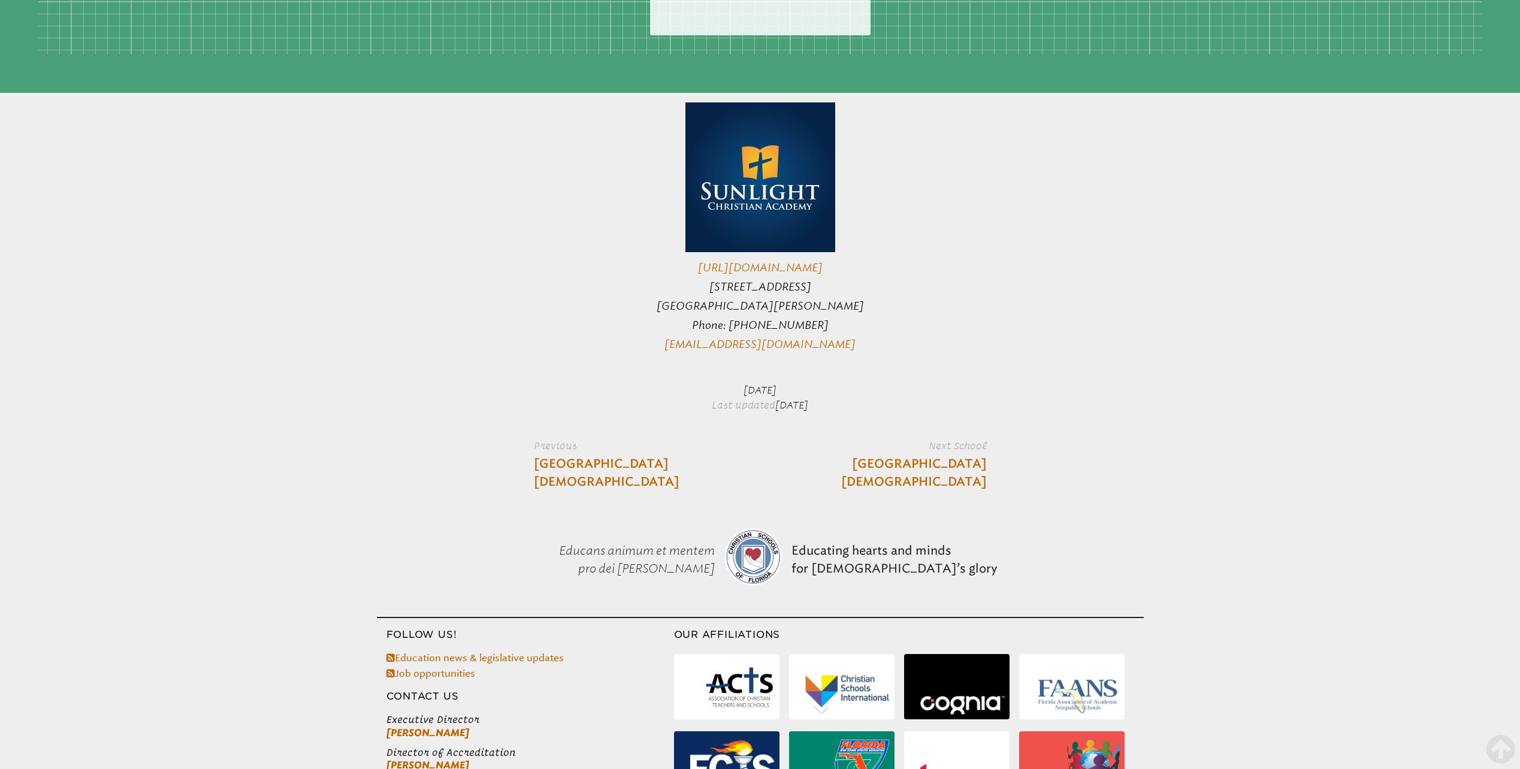
scroll to position [3805, 0]
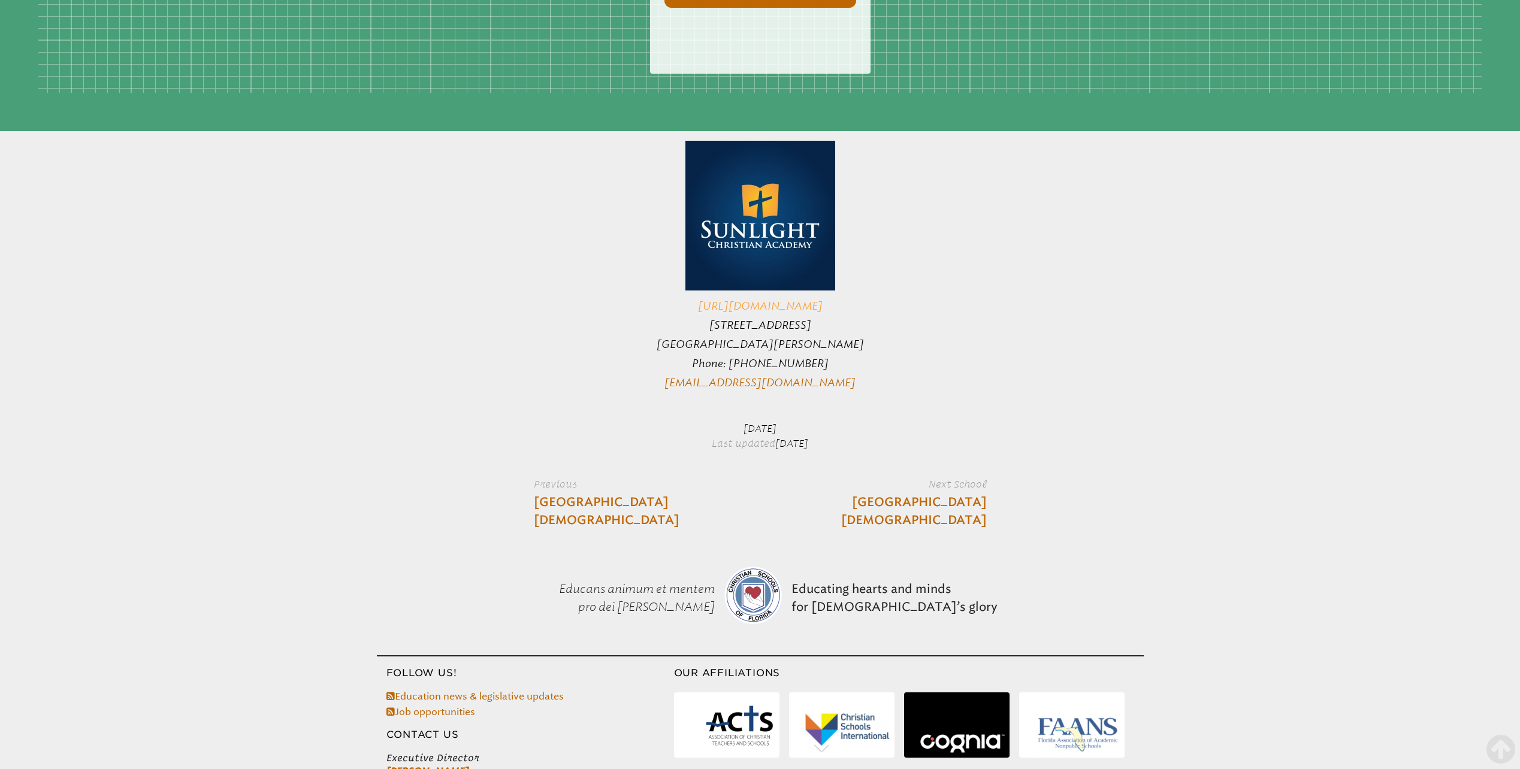
click at [777, 300] on link "http://www.sunca.org" at bounding box center [760, 306] width 125 height 13
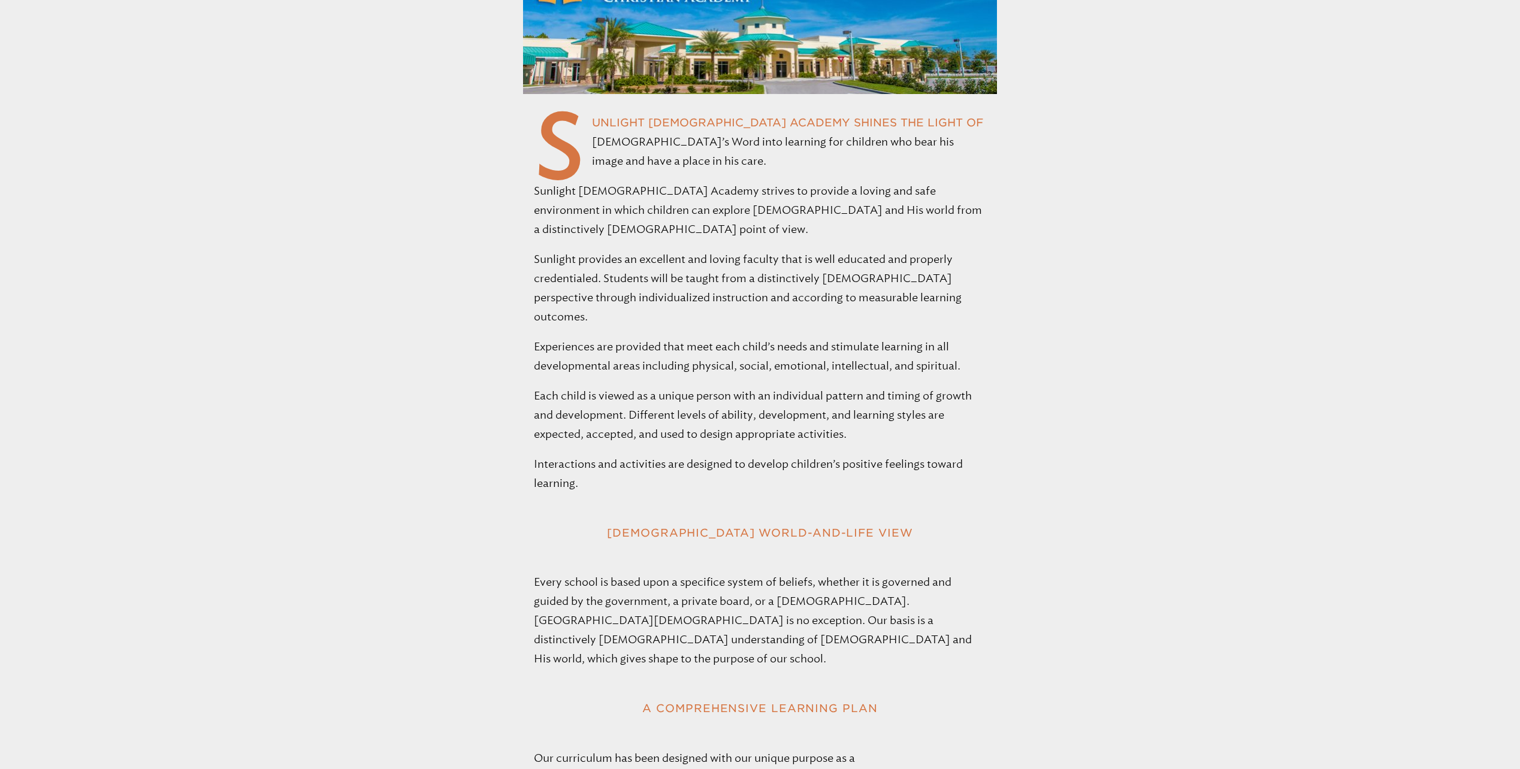
scroll to position [479, 0]
